Goal: Task Accomplishment & Management: Complete application form

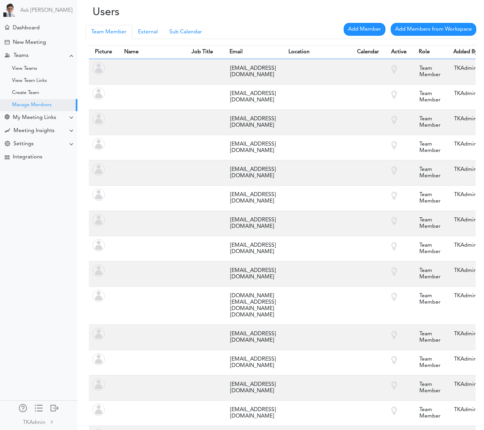
click at [259, 27] on div "Team Member Manager External Sub Calendar" at bounding box center [283, 32] width 394 height 14
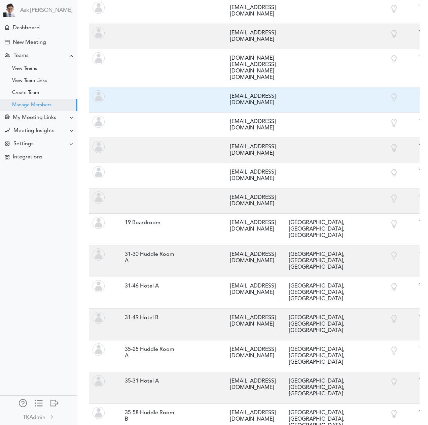
scroll to position [587, 0]
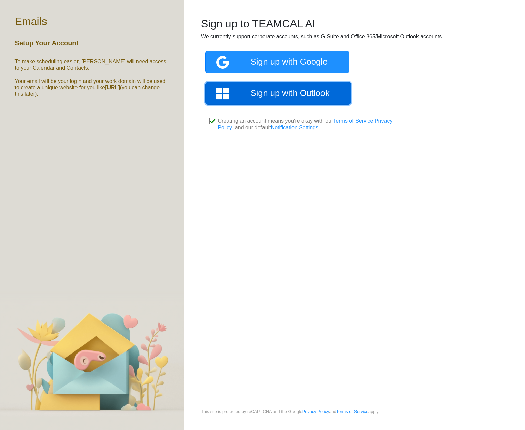
click at [274, 90] on link "Sign up with Outlook" at bounding box center [278, 93] width 146 height 23
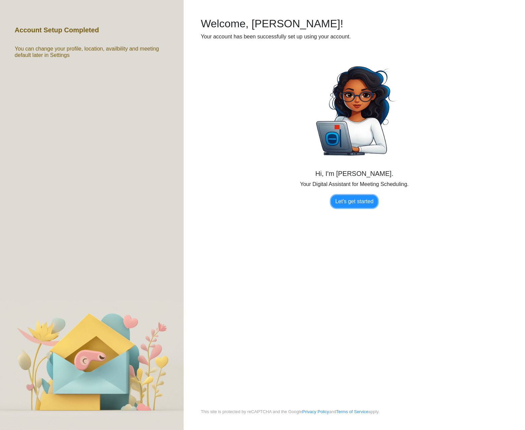
click at [348, 201] on link "Let's get started" at bounding box center [354, 201] width 47 height 13
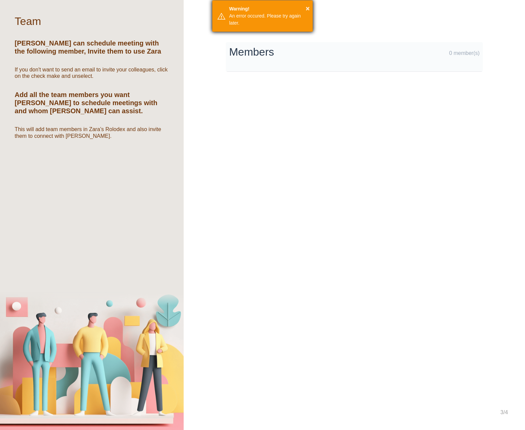
click at [310, 8] on div "× Warning! An error occured. Please try again later." at bounding box center [262, 16] width 101 height 32
click at [308, 10] on button "×" at bounding box center [308, 8] width 4 height 10
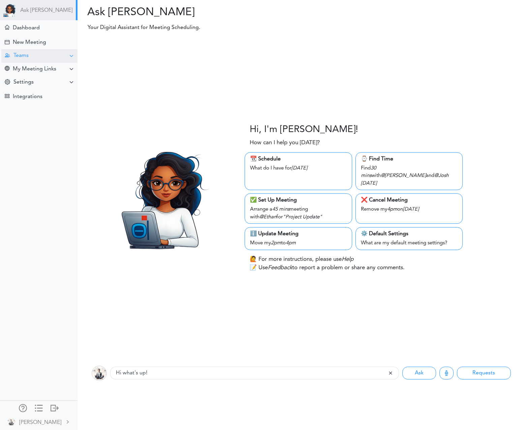
click at [31, 55] on div "Teams" at bounding box center [39, 55] width 76 height 13
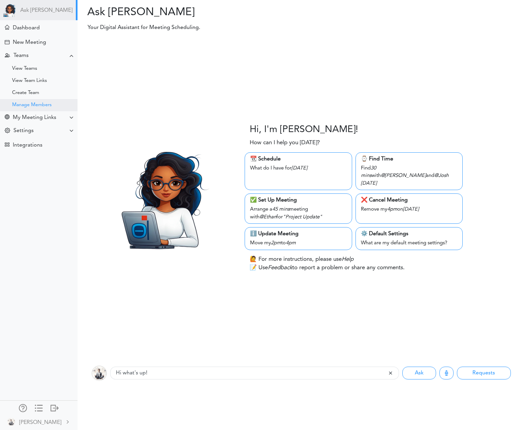
click at [38, 101] on div "Manage Members" at bounding box center [38, 105] width 77 height 12
